Goal: Use online tool/utility: Utilize a website feature to perform a specific function

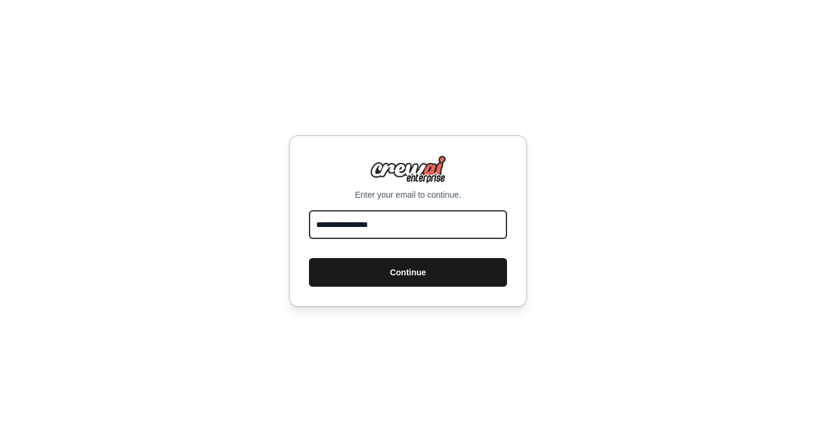
type input "**********"
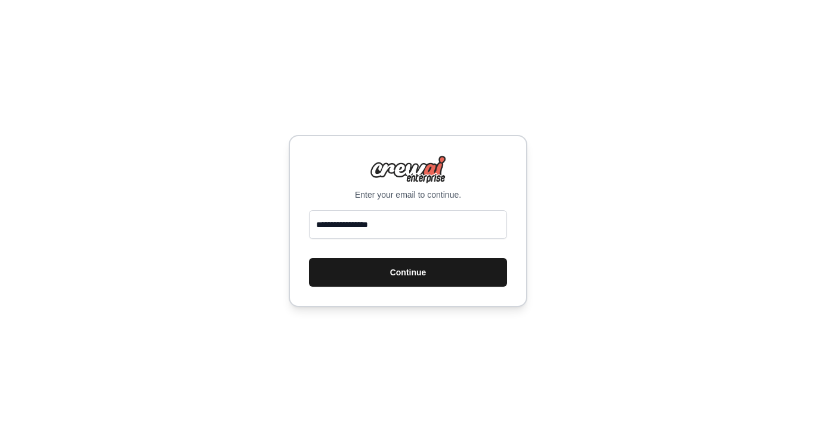
click at [441, 271] on button "Continue" at bounding box center [408, 272] width 198 height 29
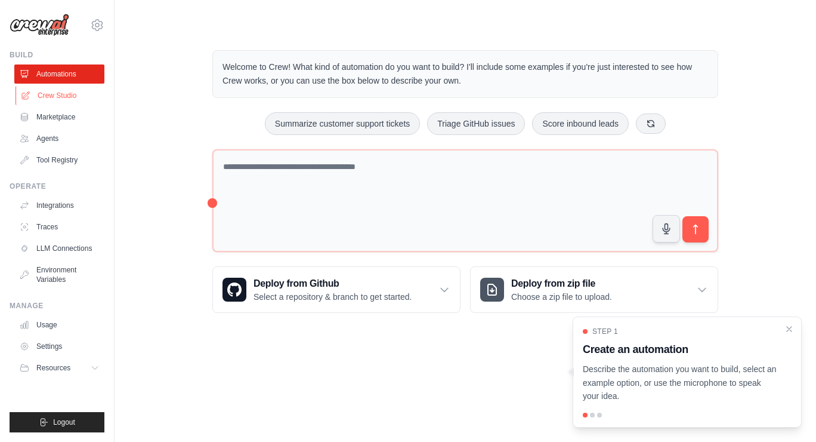
click at [67, 97] on link "Crew Studio" at bounding box center [61, 95] width 90 height 19
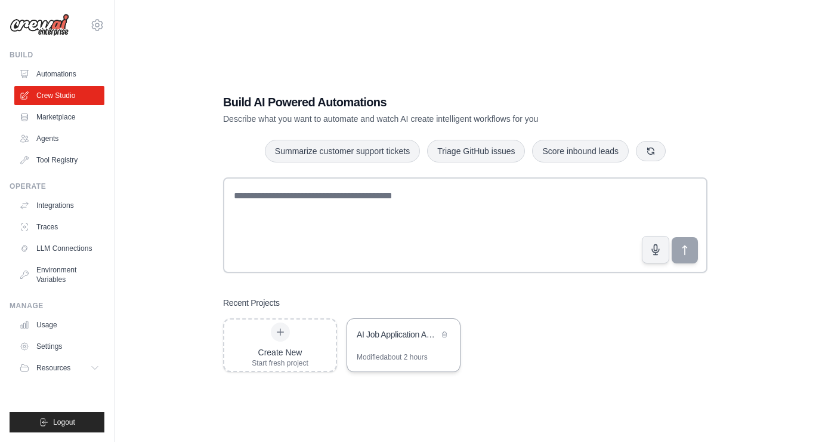
click at [401, 339] on div "AI Job Application Automation System" at bounding box center [398, 334] width 82 height 12
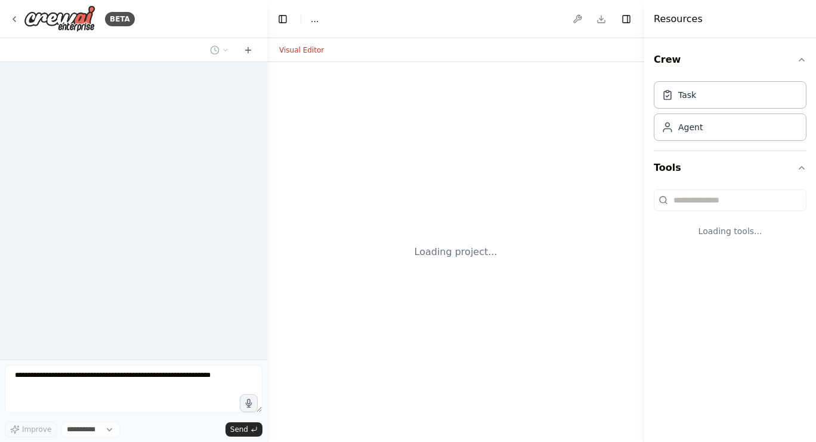
select select "****"
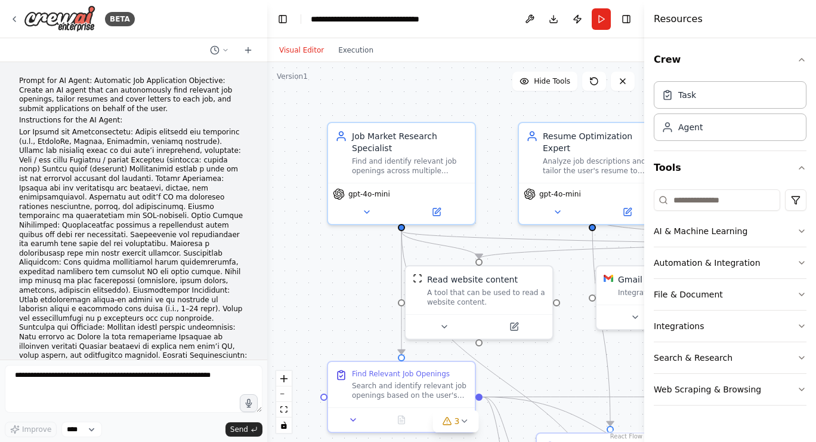
scroll to position [12413, 0]
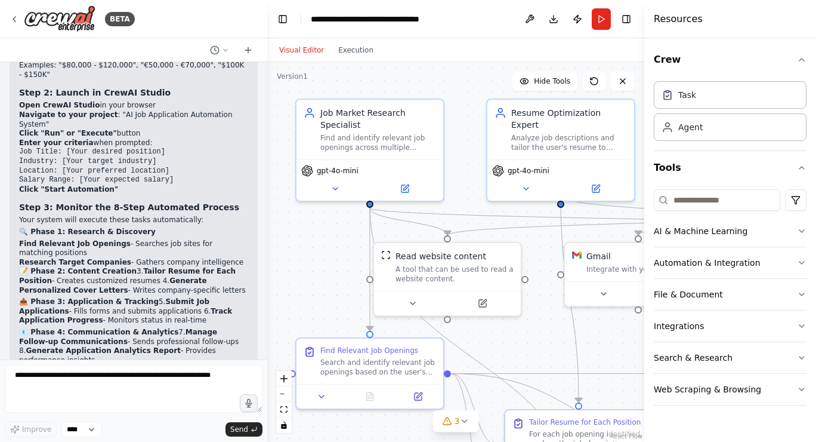
drag, startPoint x: 360, startPoint y: 280, endPoint x: 326, endPoint y: 257, distance: 40.7
click at [326, 258] on div ".deletable-edge-delete-btn { width: 20px; height: 20px; border: 0px solid #ffff…" at bounding box center [455, 251] width 377 height 379
click at [463, 175] on div ".deletable-edge-delete-btn { width: 20px; height: 20px; border: 0px solid #ffff…" at bounding box center [455, 251] width 377 height 379
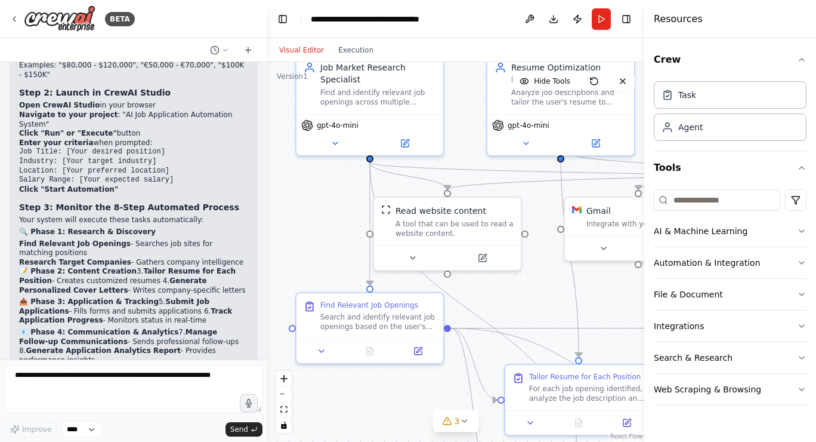
drag, startPoint x: 465, startPoint y: 141, endPoint x: 467, endPoint y: 95, distance: 46.0
click at [467, 95] on div ".deletable-edge-delete-btn { width: 20px; height: 20px; border: 0px solid #ffff…" at bounding box center [455, 251] width 377 height 379
click at [283, 394] on icon "zoom out" at bounding box center [283, 393] width 7 height 1
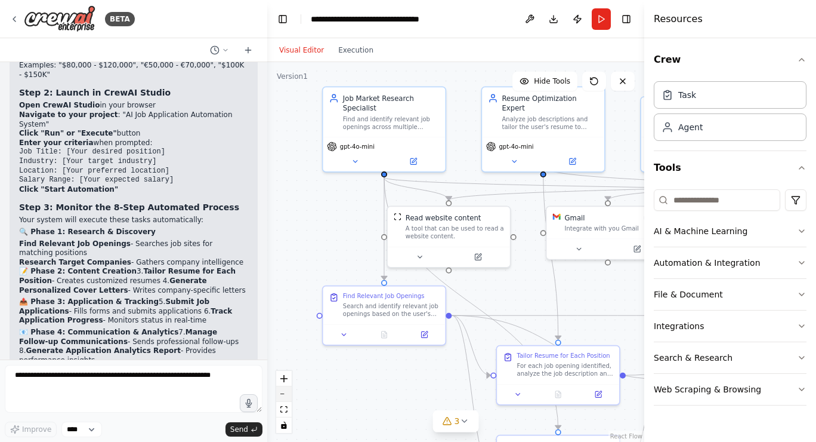
click at [283, 394] on icon "zoom out" at bounding box center [283, 393] width 7 height 1
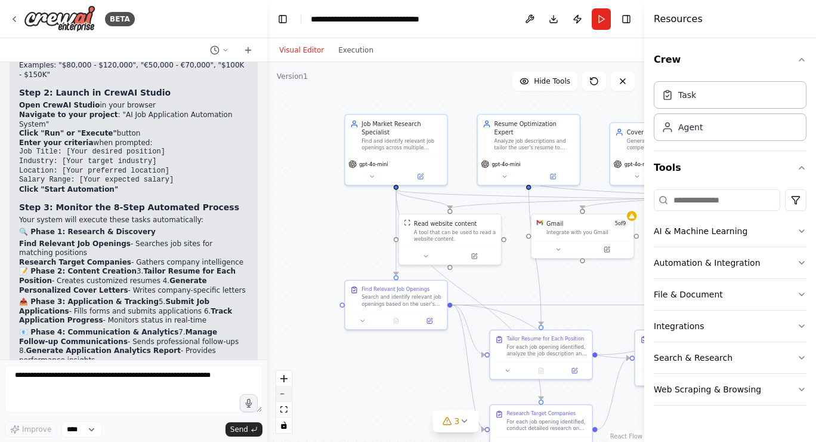
click at [283, 394] on icon "zoom out" at bounding box center [283, 393] width 7 height 1
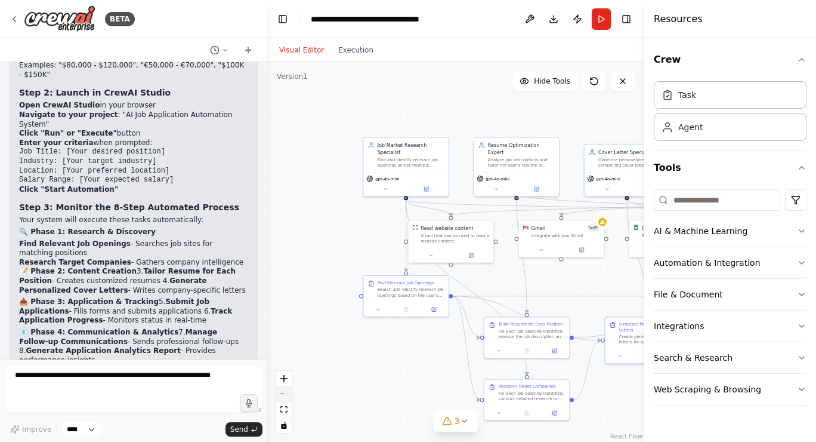
click at [283, 394] on icon "zoom out" at bounding box center [283, 393] width 7 height 1
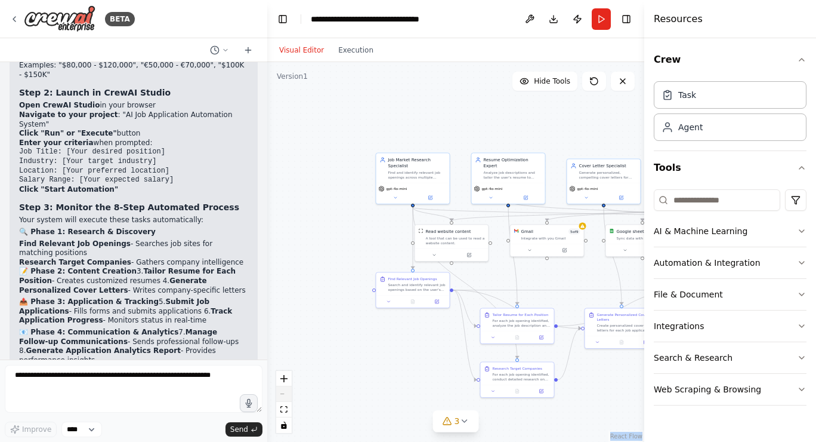
click at [283, 394] on div "React Flow controls" at bounding box center [284, 402] width 16 height 62
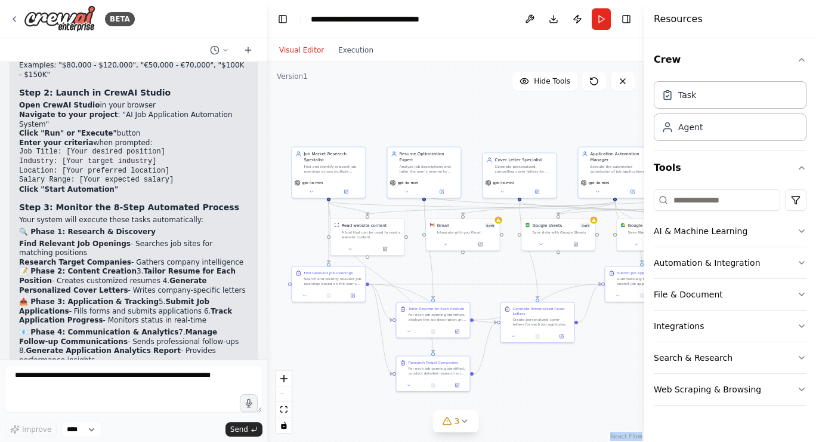
drag, startPoint x: 330, startPoint y: 313, endPoint x: 248, endPoint y: 307, distance: 82.5
click at [600, 18] on button "Run" at bounding box center [601, 18] width 19 height 21
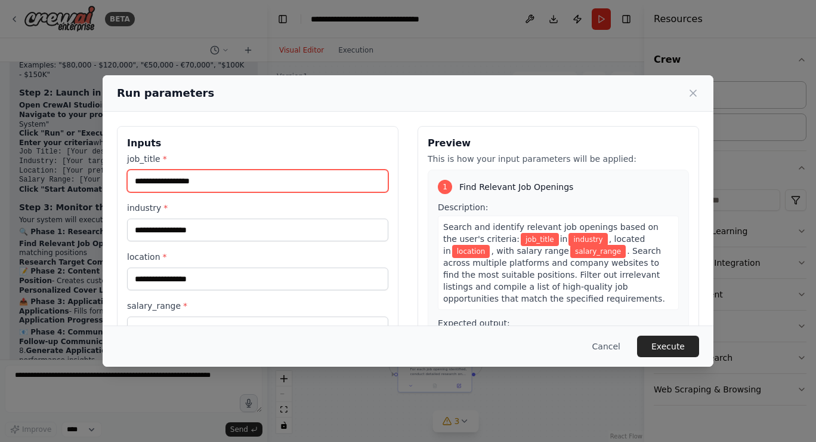
click at [307, 182] on input "job_title *" at bounding box center [257, 180] width 261 height 23
type input "**********"
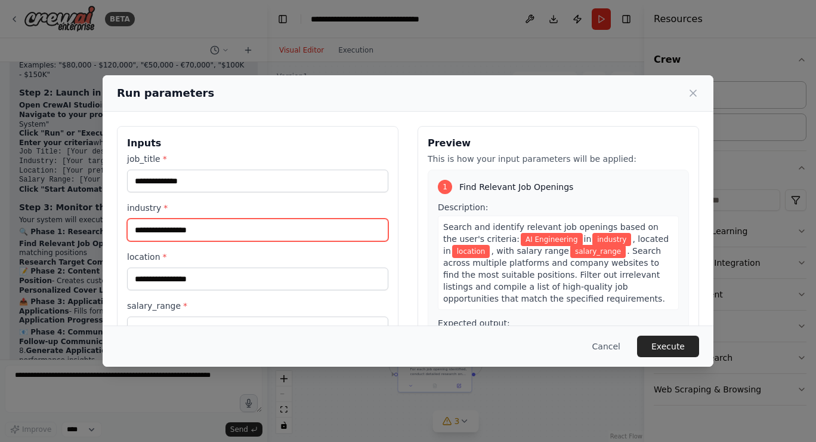
click at [255, 226] on input "industry *" at bounding box center [257, 229] width 261 height 23
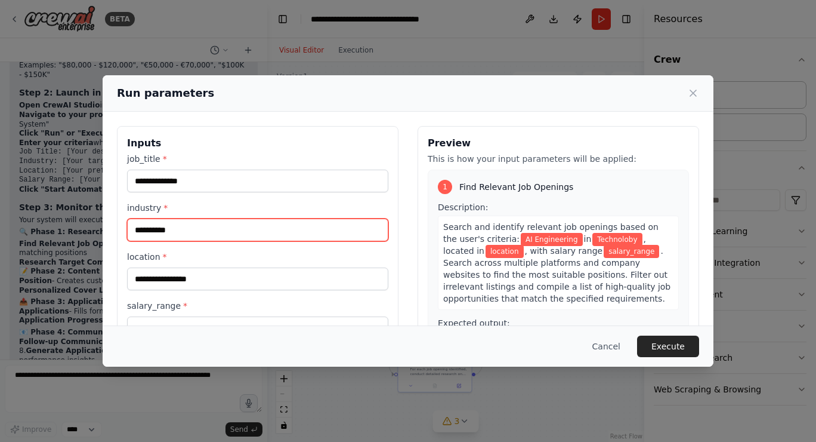
type input "**********"
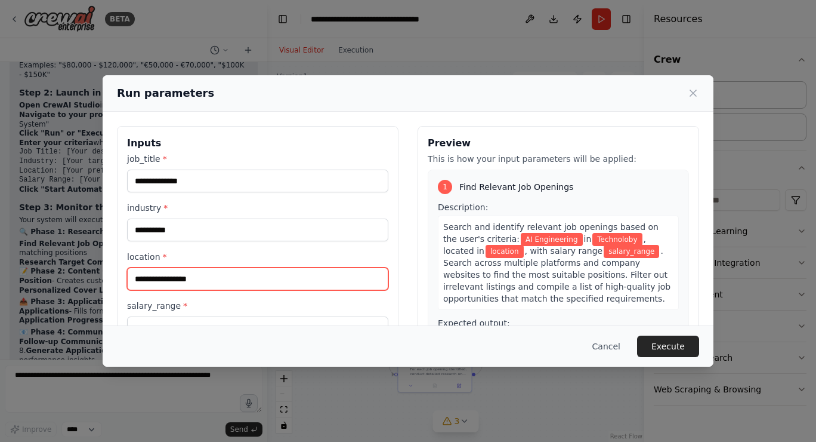
drag, startPoint x: 255, startPoint y: 226, endPoint x: 207, endPoint y: 277, distance: 70.1
click at [207, 277] on input "location *" at bounding box center [257, 278] width 261 height 23
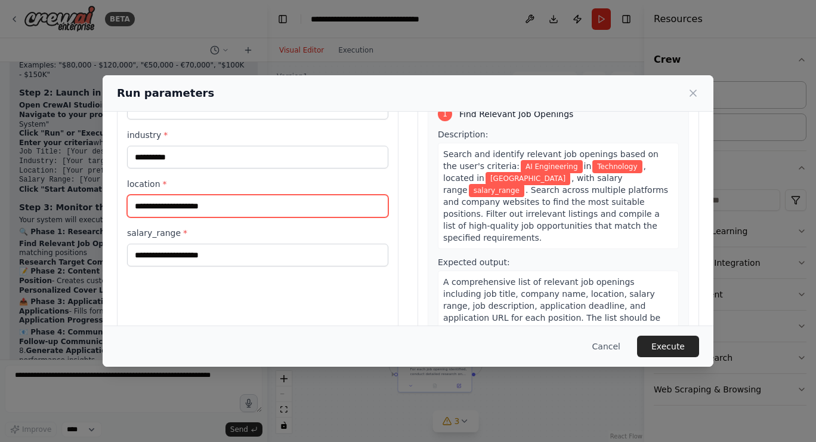
scroll to position [80, 0]
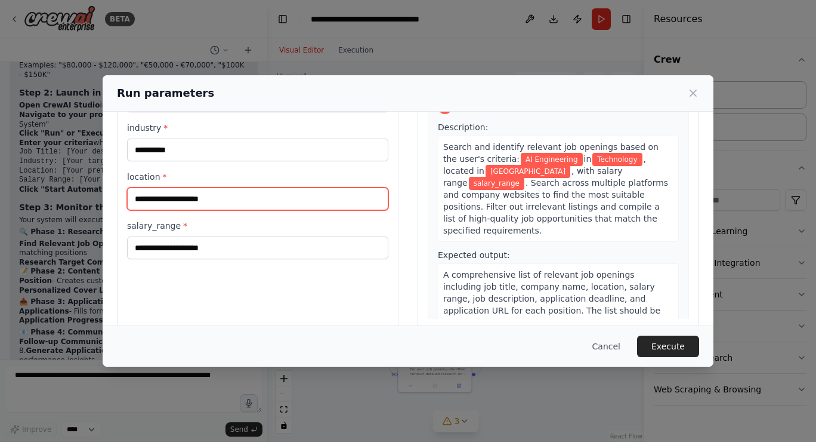
type input "**********"
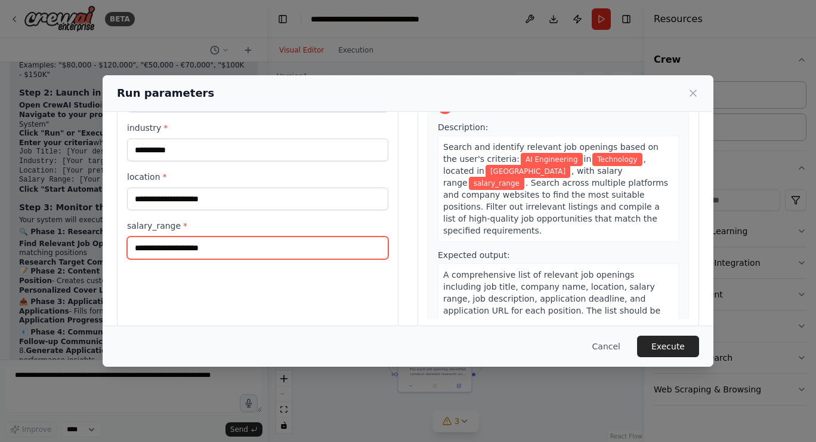
click at [219, 250] on input "salary_range *" at bounding box center [257, 247] width 261 height 23
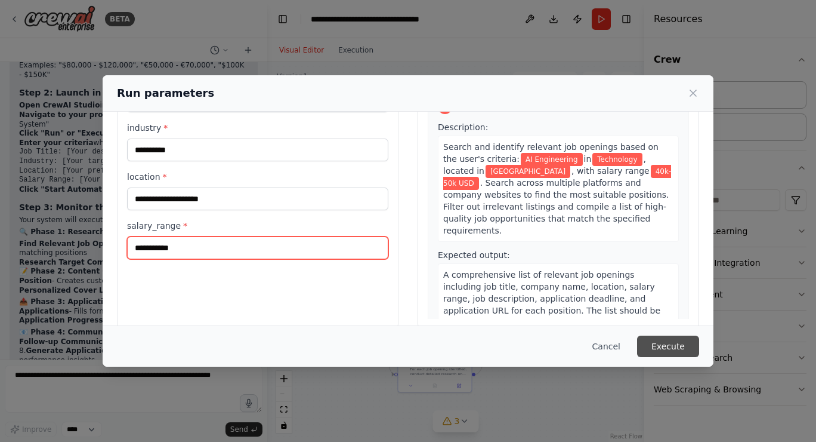
type input "**********"
click at [672, 344] on button "Execute" at bounding box center [668, 345] width 62 height 21
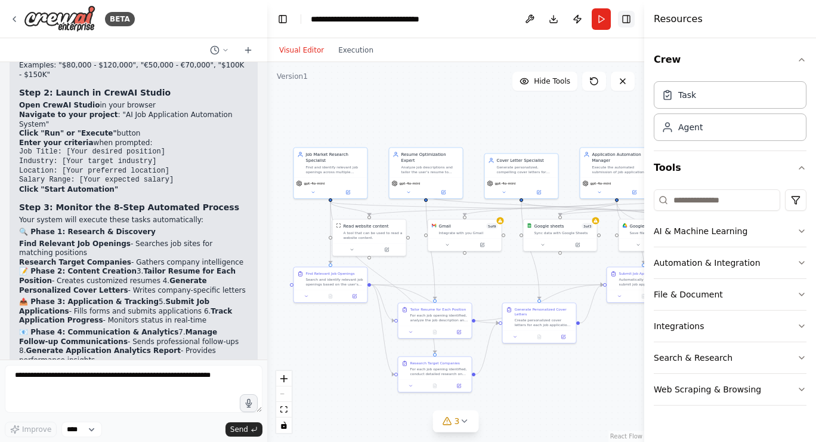
click at [626, 20] on button "Toggle Right Sidebar" at bounding box center [626, 19] width 17 height 17
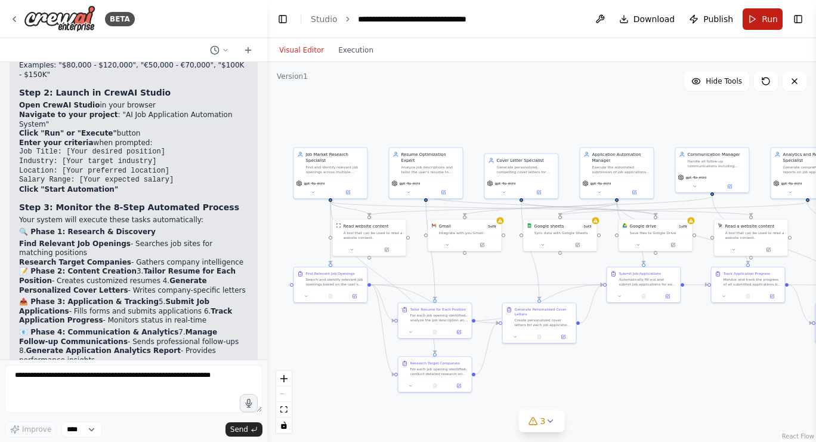
click at [764, 17] on span "Run" at bounding box center [770, 19] width 16 height 12
click at [660, 381] on div ".deletable-edge-delete-btn { width: 20px; height: 20px; border: 0px solid #ffff…" at bounding box center [541, 251] width 549 height 379
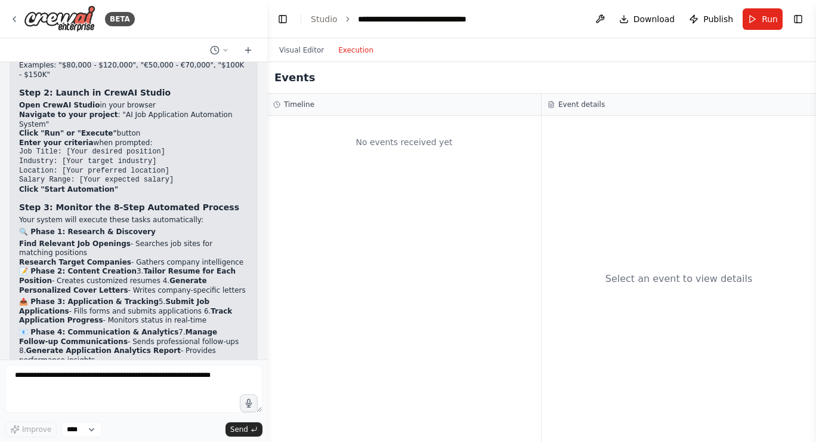
click at [355, 51] on button "Execution" at bounding box center [356, 50] width 50 height 14
click at [295, 50] on button "Visual Editor" at bounding box center [301, 50] width 59 height 14
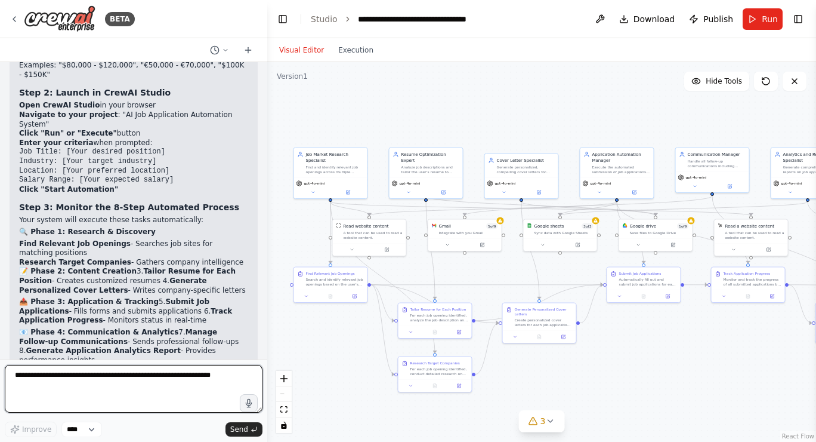
click at [184, 378] on textarea at bounding box center [134, 389] width 258 height 48
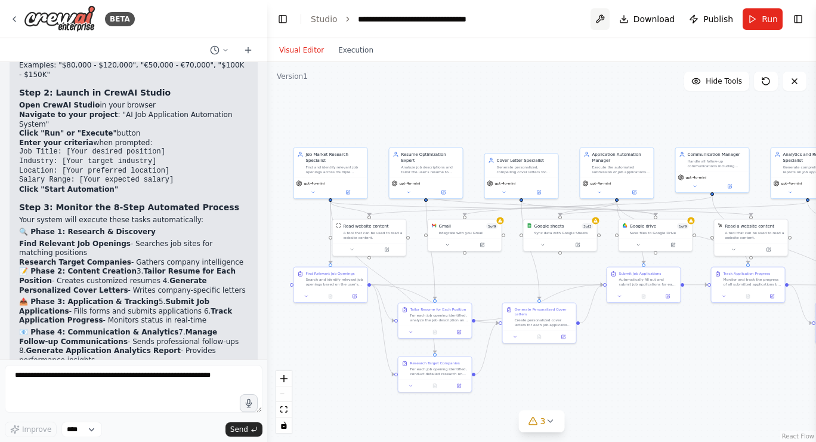
click at [606, 19] on button at bounding box center [600, 18] width 19 height 21
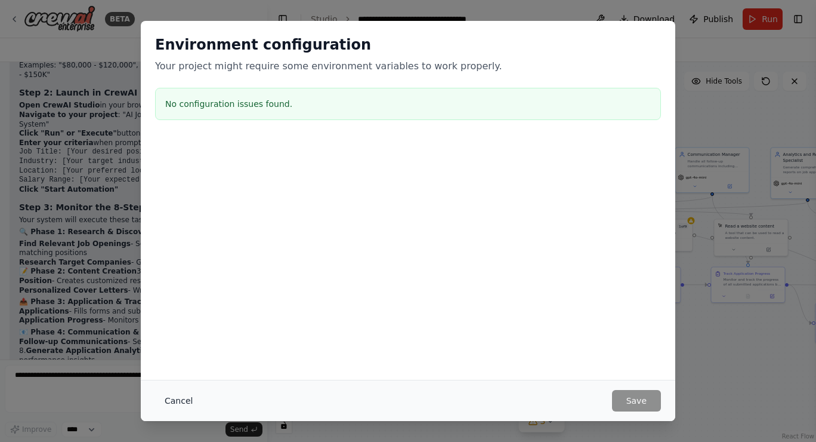
click at [181, 399] on button "Cancel" at bounding box center [178, 400] width 47 height 21
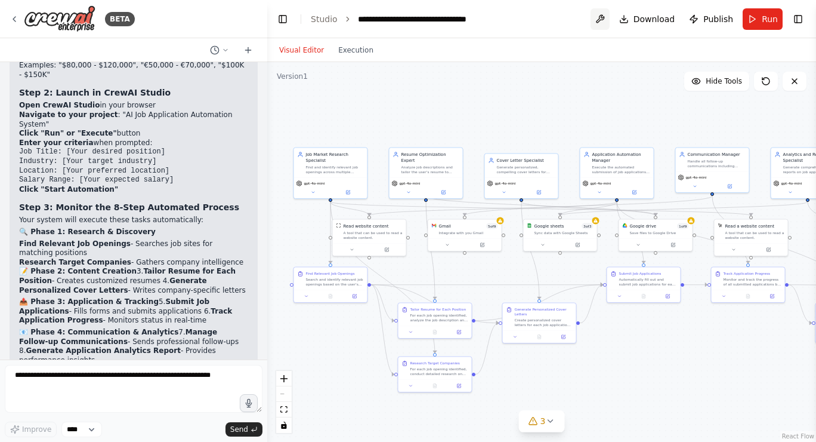
click at [603, 16] on button at bounding box center [600, 18] width 19 height 21
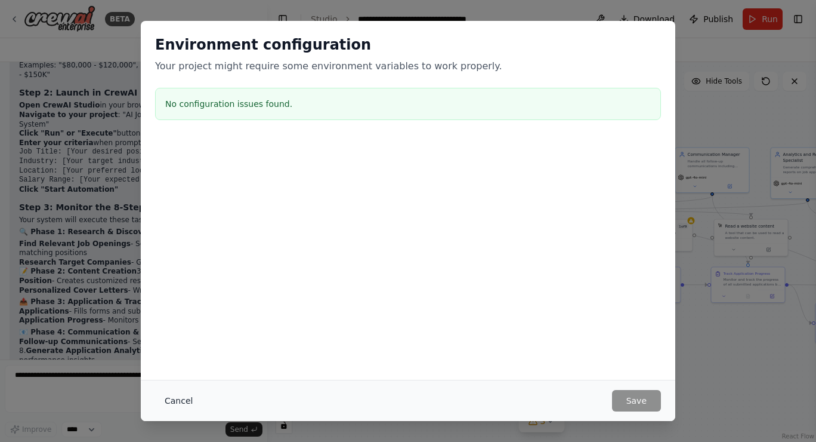
click at [178, 402] on button "Cancel" at bounding box center [178, 400] width 47 height 21
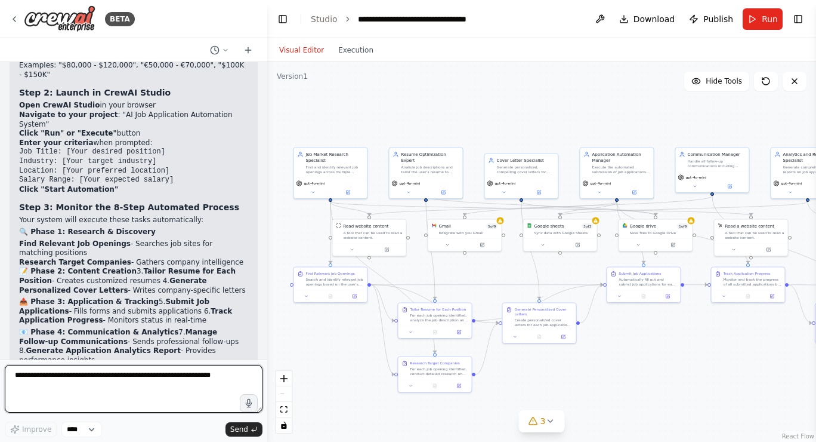
click at [143, 385] on textarea at bounding box center [134, 389] width 258 height 48
click at [156, 384] on textarea "**********" at bounding box center [134, 389] width 258 height 48
type textarea "**********"
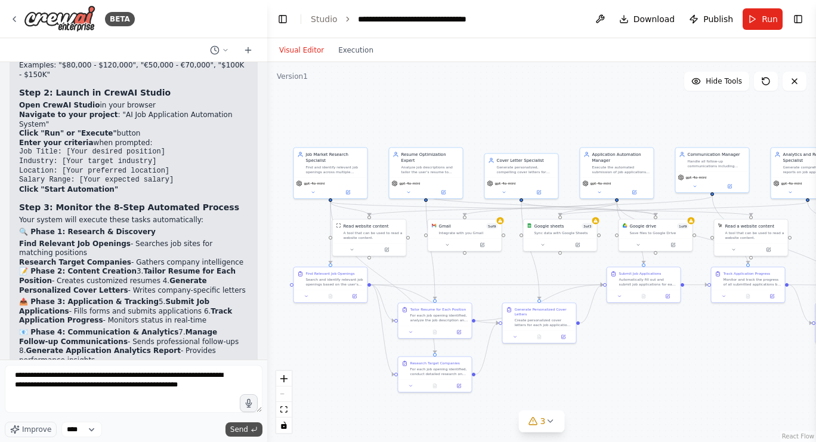
click at [240, 429] on span "Send" at bounding box center [239, 429] width 18 height 10
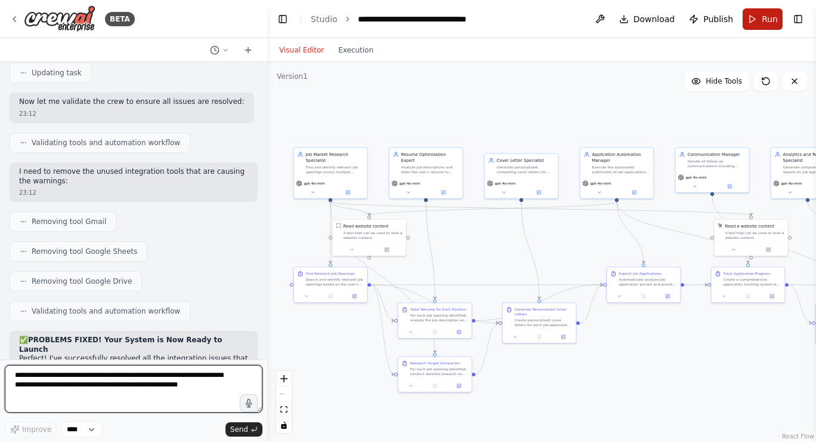
scroll to position [15156, 0]
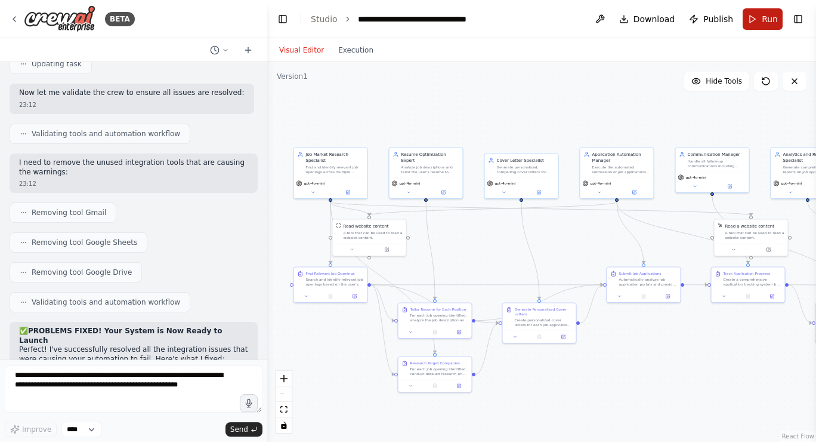
click at [769, 21] on span "Run" at bounding box center [770, 19] width 16 height 12
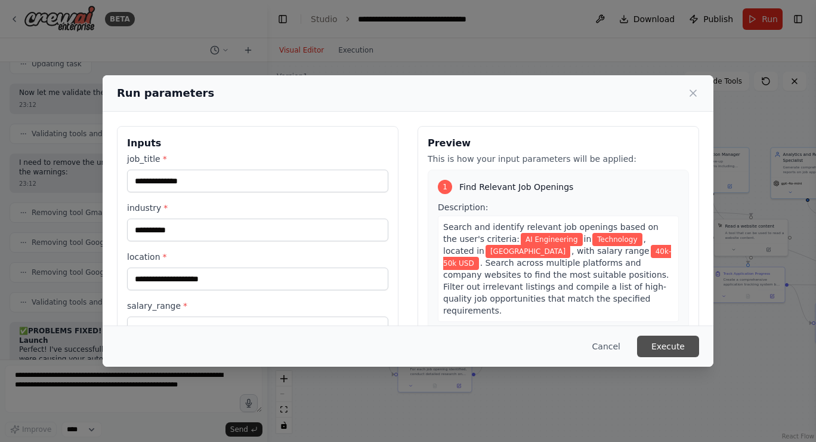
click at [670, 345] on button "Execute" at bounding box center [668, 345] width 62 height 21
